Goal: Find contact information: Find contact information

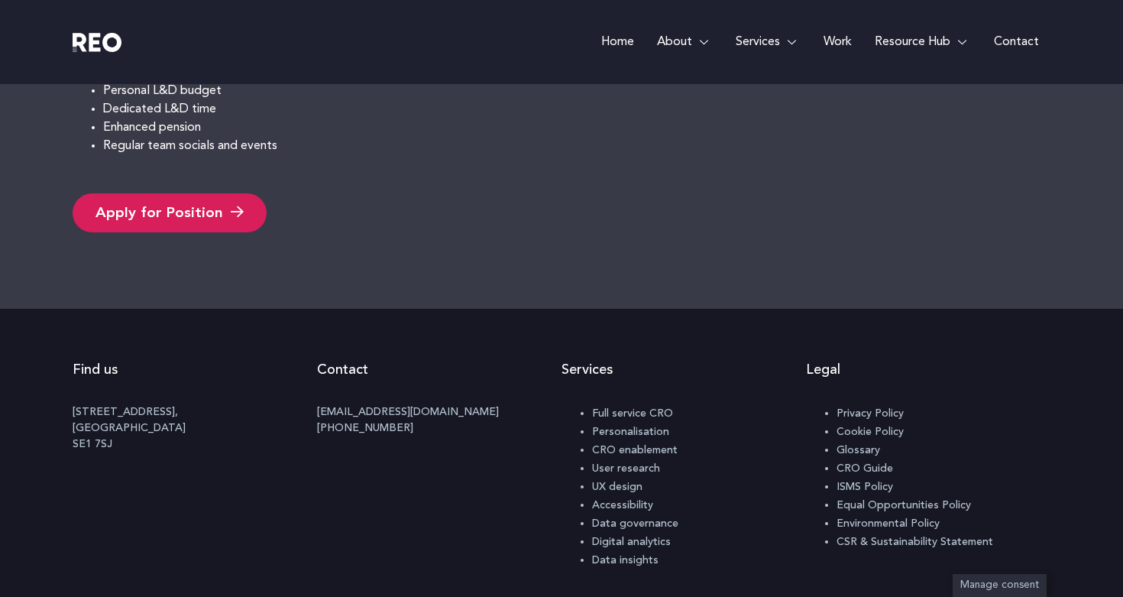
scroll to position [1707, 0]
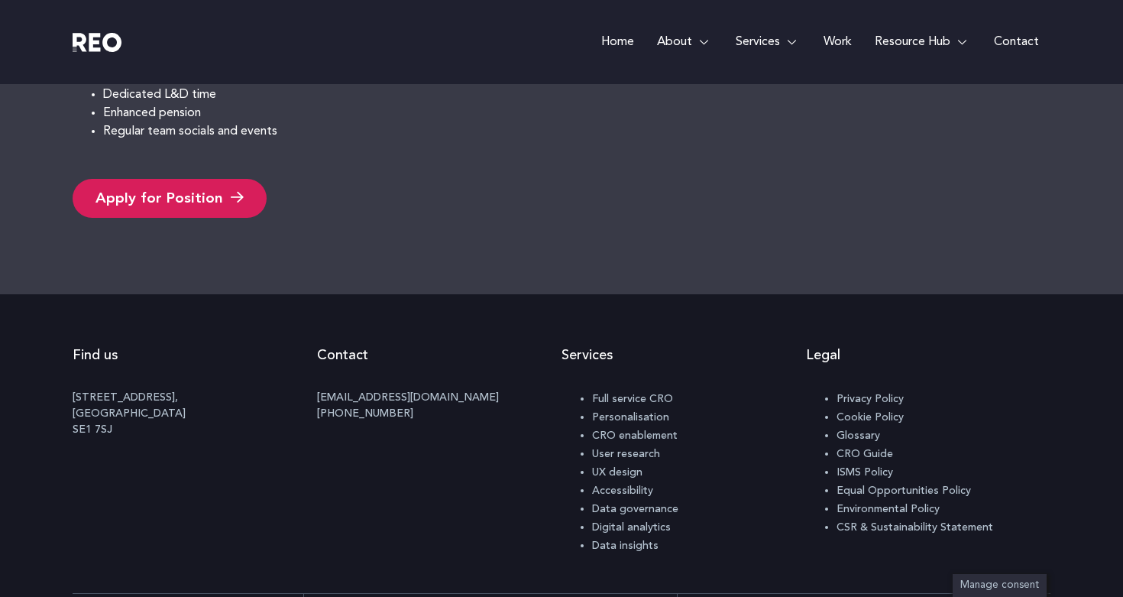
click at [1006, 38] on link "Contact" at bounding box center [1016, 42] width 68 height 84
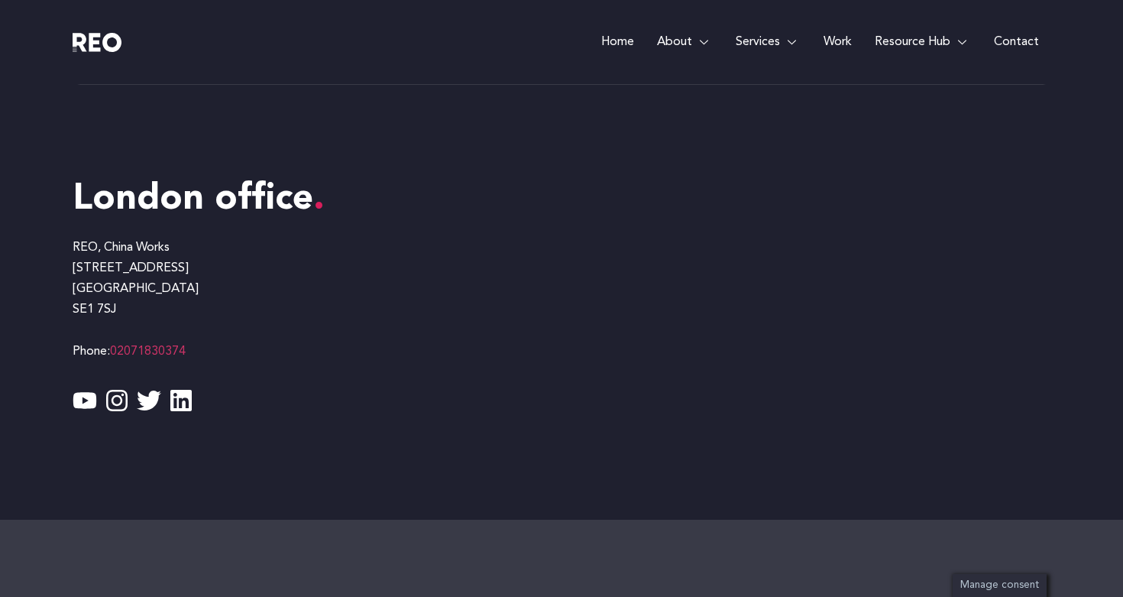
scroll to position [1270, 0]
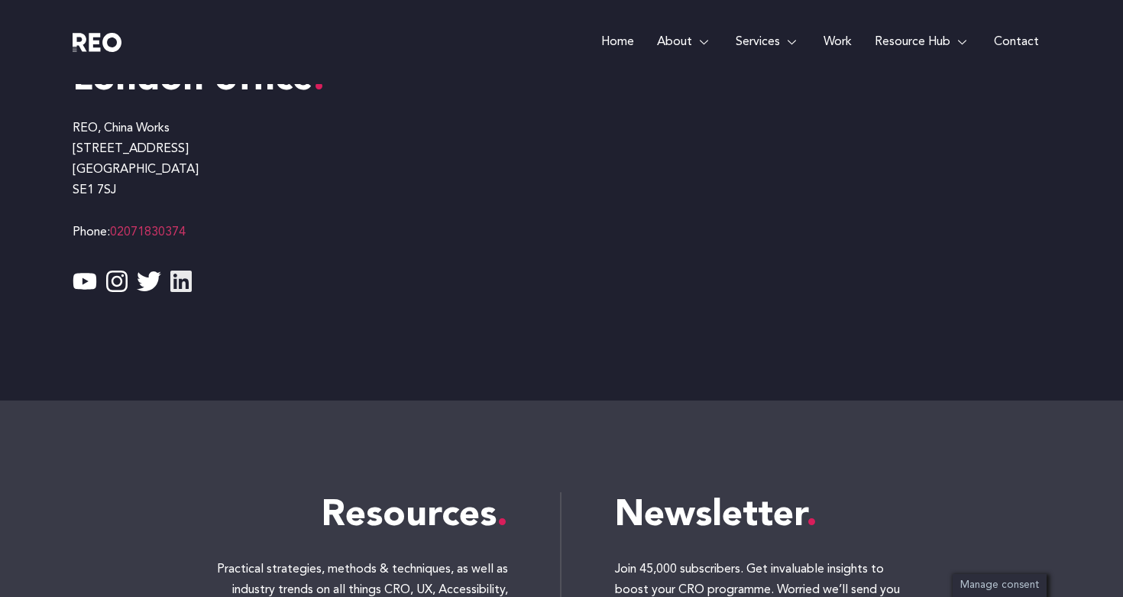
click at [183, 284] on icon at bounding box center [181, 281] width 24 height 24
